Goal: Find specific page/section: Find specific page/section

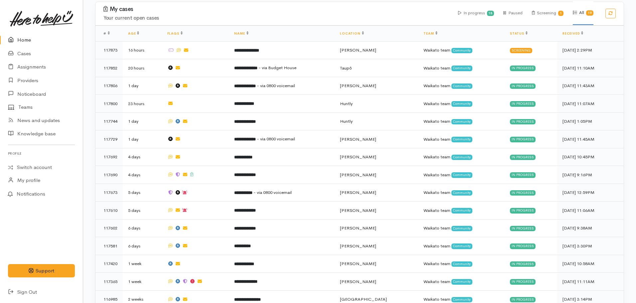
scroll to position [419, 0]
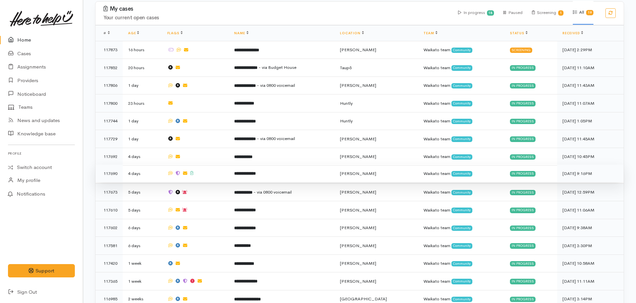
click at [269, 169] on td "**********" at bounding box center [282, 174] width 106 height 18
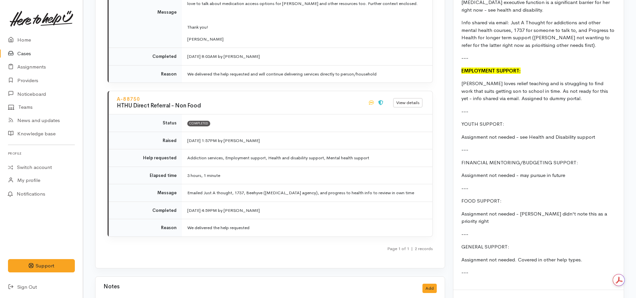
scroll to position [869, 0]
click at [33, 44] on link "Home" at bounding box center [41, 40] width 83 height 14
click at [25, 38] on link "Home" at bounding box center [41, 40] width 83 height 14
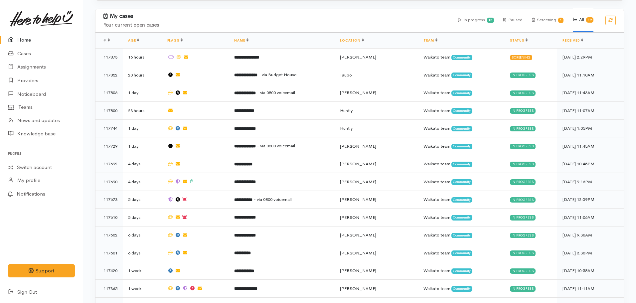
scroll to position [413, 0]
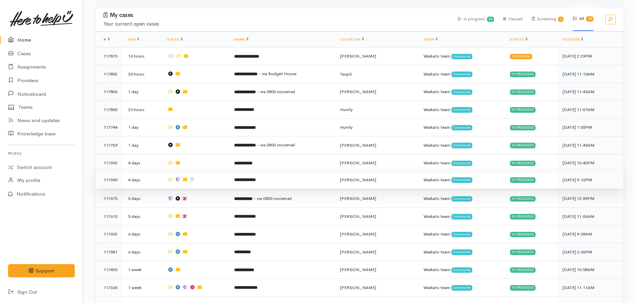
click at [256, 177] on b "**********" at bounding box center [245, 179] width 22 height 4
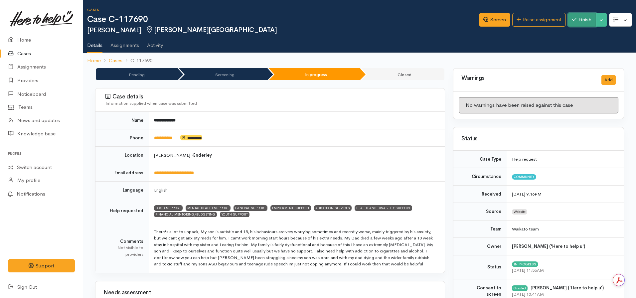
click at [575, 21] on button "Finish" at bounding box center [581, 20] width 28 height 14
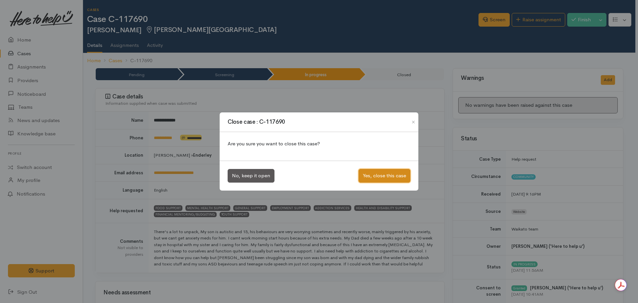
click at [379, 170] on button "Yes, close this case" at bounding box center [385, 176] width 52 height 14
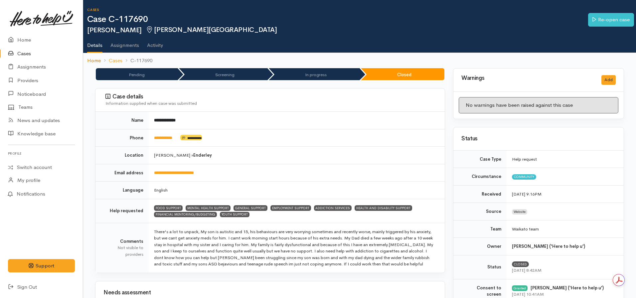
click at [91, 61] on link "Home" at bounding box center [94, 61] width 14 height 8
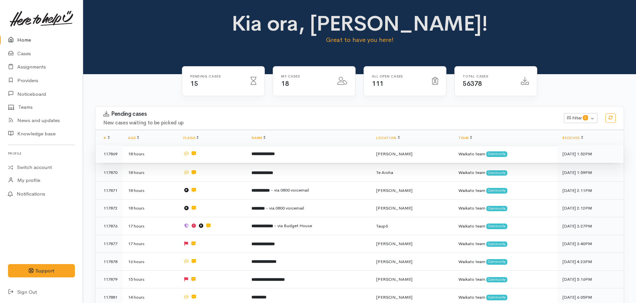
click at [291, 155] on td "**********" at bounding box center [308, 154] width 125 height 18
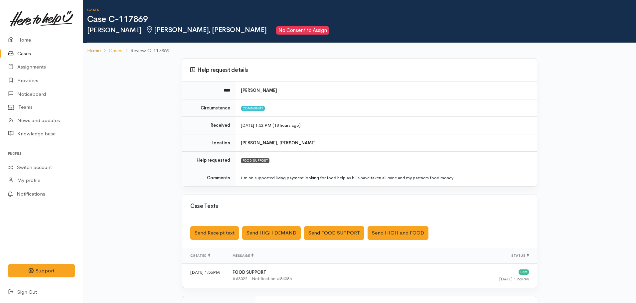
click at [94, 50] on link "Home" at bounding box center [94, 51] width 14 height 8
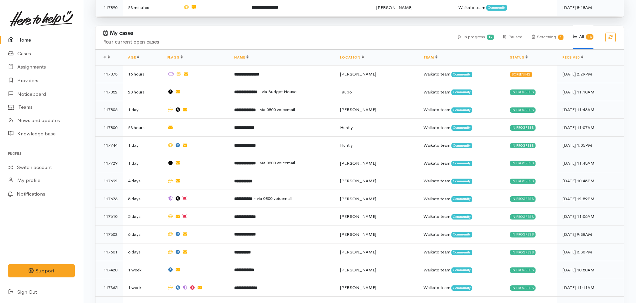
scroll to position [396, 0]
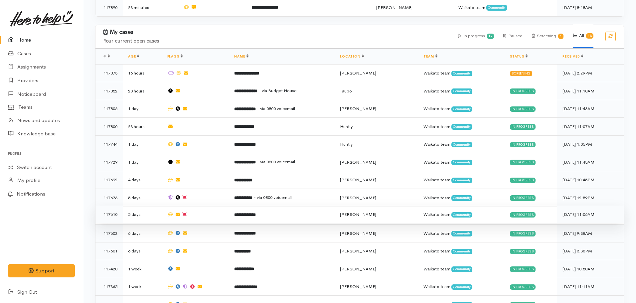
click at [256, 212] on b "**********" at bounding box center [245, 214] width 22 height 4
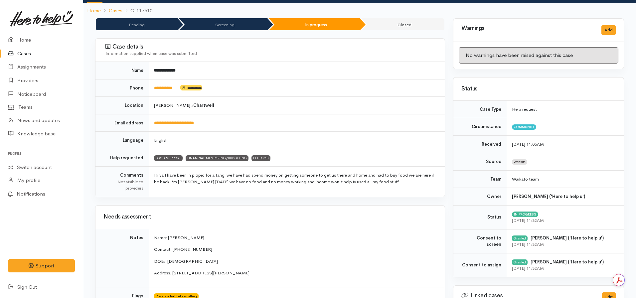
scroll to position [23, 0]
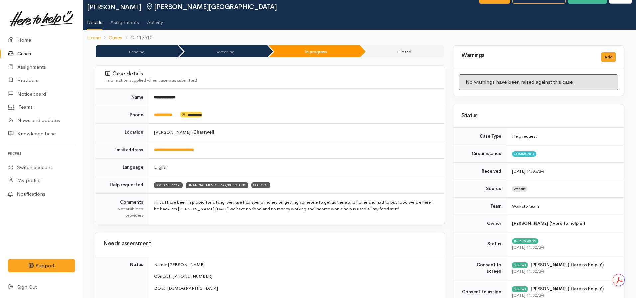
click at [46, 31] on link at bounding box center [41, 18] width 67 height 29
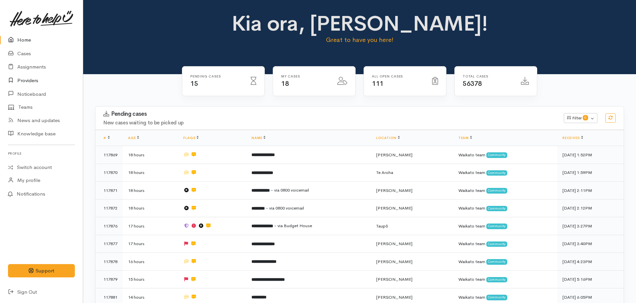
click at [28, 83] on link "Providers" at bounding box center [41, 81] width 83 height 14
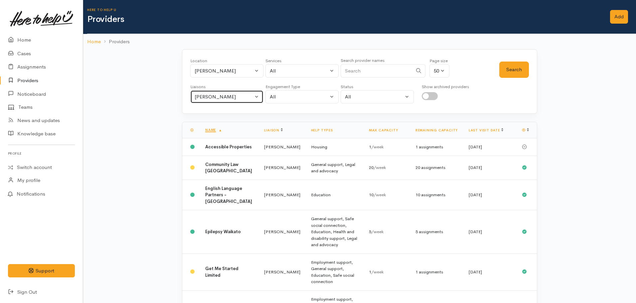
click at [247, 101] on button "[PERSON_NAME]" at bounding box center [226, 97] width 73 height 14
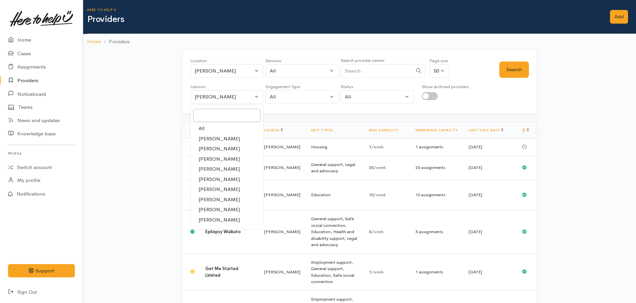
click at [231, 130] on link "All" at bounding box center [226, 128] width 72 height 10
select select "null"
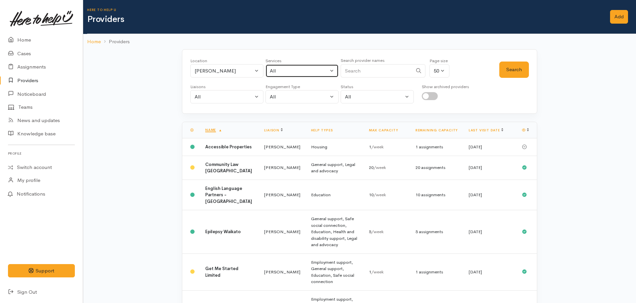
click at [280, 76] on button "All" at bounding box center [301, 71] width 73 height 14
type input "budg"
click at [310, 114] on span "Financial mentoring/budgeting" at bounding box center [312, 115] width 70 height 8
select select "9"
click at [507, 71] on button "Search" at bounding box center [514, 69] width 30 height 16
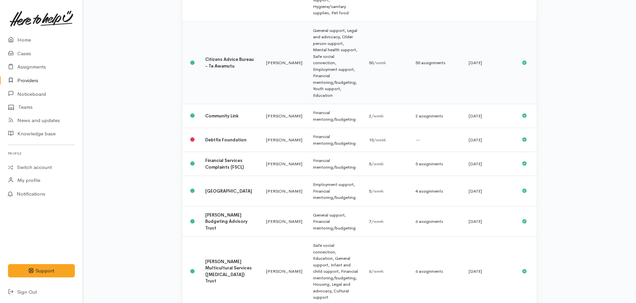
scroll to position [174, 0]
click at [307, 205] on td "General support, Financial mentoring/budgeting" at bounding box center [335, 220] width 56 height 31
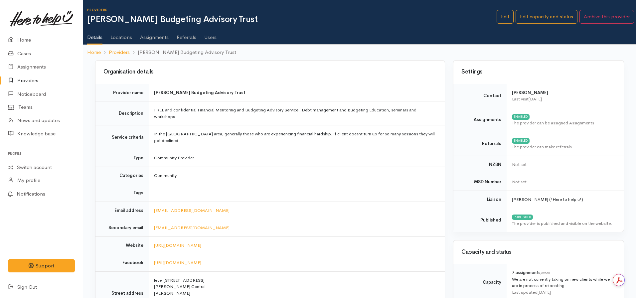
click at [158, 40] on link "Assignments" at bounding box center [154, 35] width 29 height 19
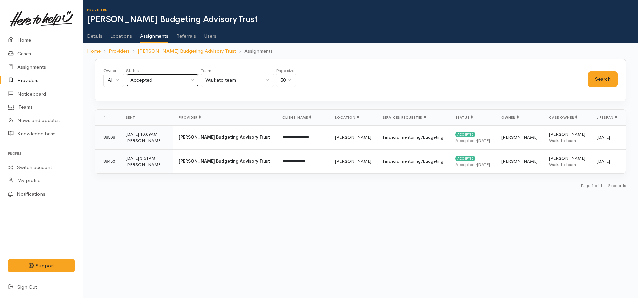
click at [172, 79] on div "Accepted" at bounding box center [159, 80] width 58 height 8
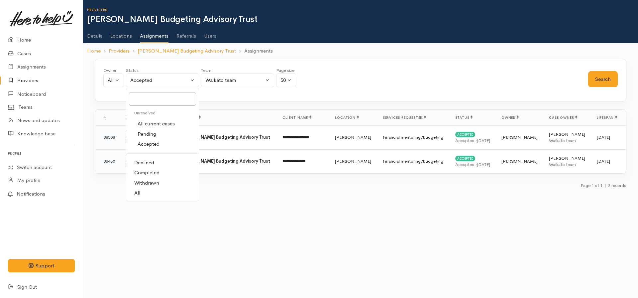
click at [143, 195] on link "All" at bounding box center [162, 193] width 72 height 10
select select "All"
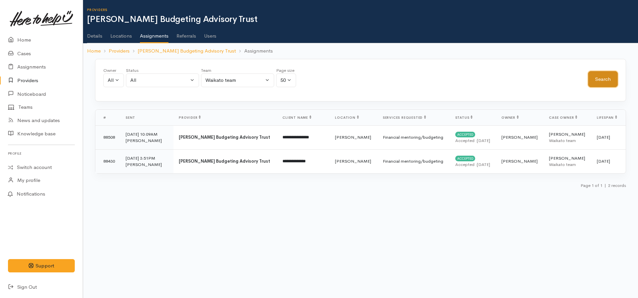
click at [595, 83] on button "Search" at bounding box center [603, 79] width 30 height 16
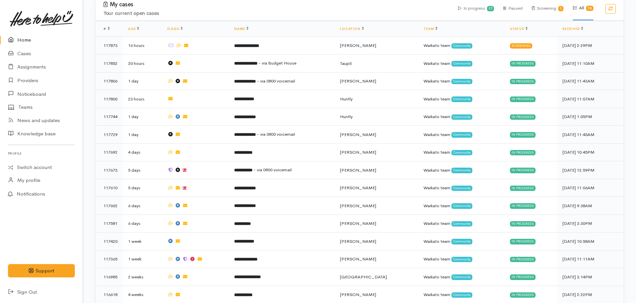
scroll to position [424, 0]
